Goal: Task Accomplishment & Management: Complete application form

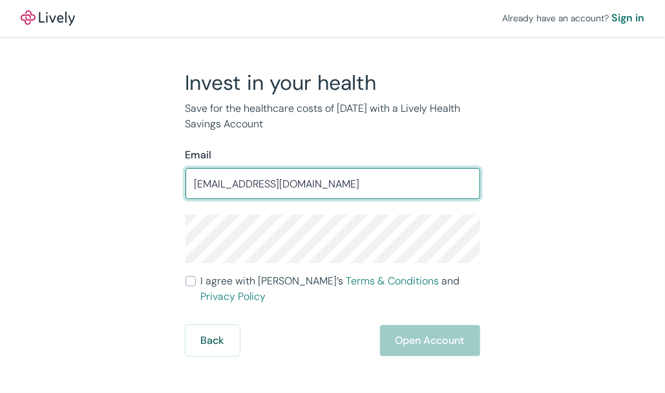
type input "[EMAIL_ADDRESS][DOMAIN_NAME]"
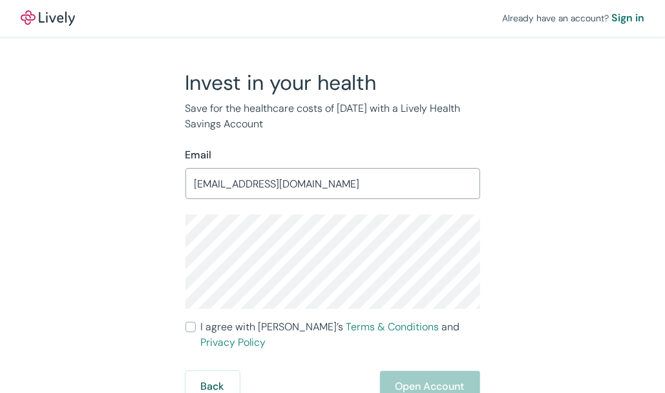
click at [196, 324] on label "I agree with Lively’s Terms & Conditions and Privacy Policy" at bounding box center [332, 334] width 295 height 31
click at [196, 324] on input "I agree with Lively’s Terms & Conditions and Privacy Policy" at bounding box center [190, 327] width 10 height 10
checkbox input "true"
click at [534, 309] on div "Invest in your health Save for the healthcare costs of [DATE] with a Lively Hea…" at bounding box center [325, 236] width 620 height 332
click at [435, 371] on button "Open Account" at bounding box center [430, 386] width 100 height 31
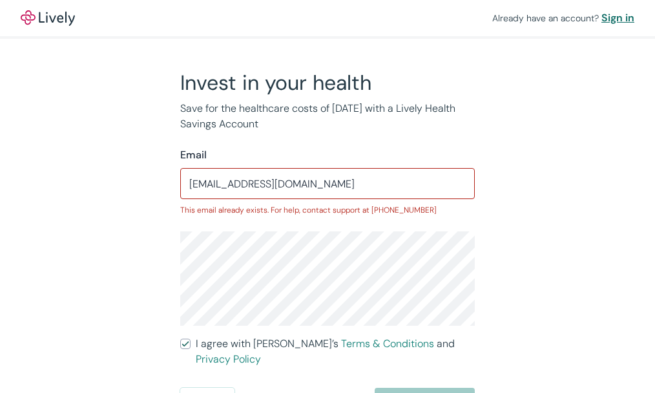
click at [605, 19] on div "Sign in" at bounding box center [617, 18] width 33 height 16
